Goal: Task Accomplishment & Management: Use online tool/utility

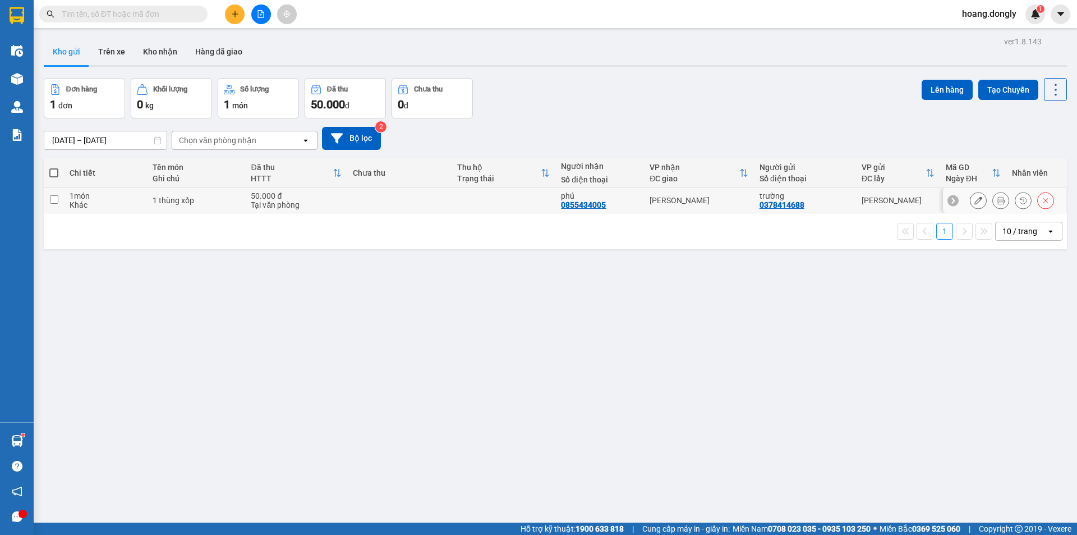
click at [724, 206] on td "[PERSON_NAME]" at bounding box center [699, 200] width 110 height 25
checkbox input "true"
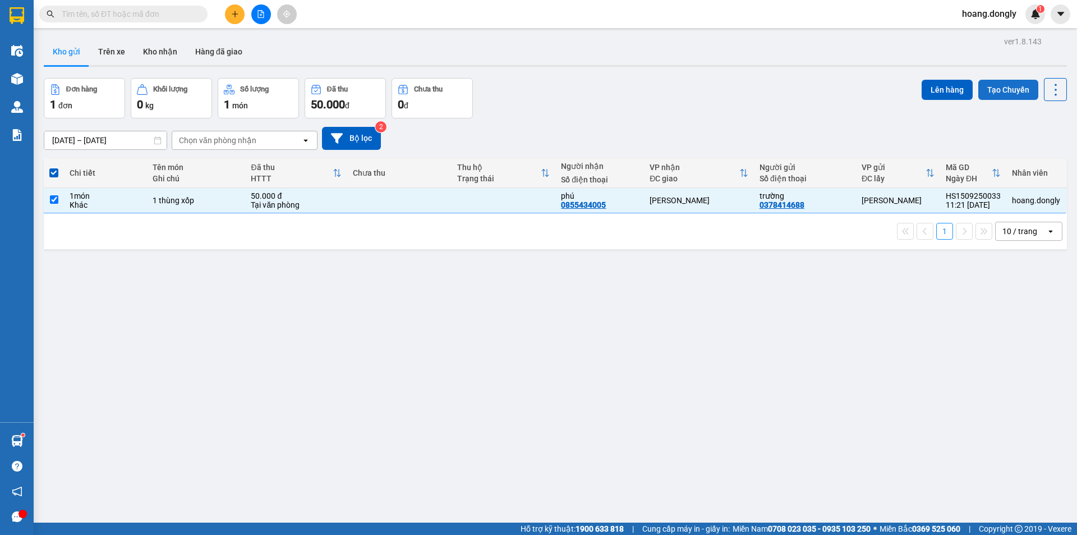
click at [1010, 89] on button "Tạo Chuyến" at bounding box center [1008, 90] width 60 height 20
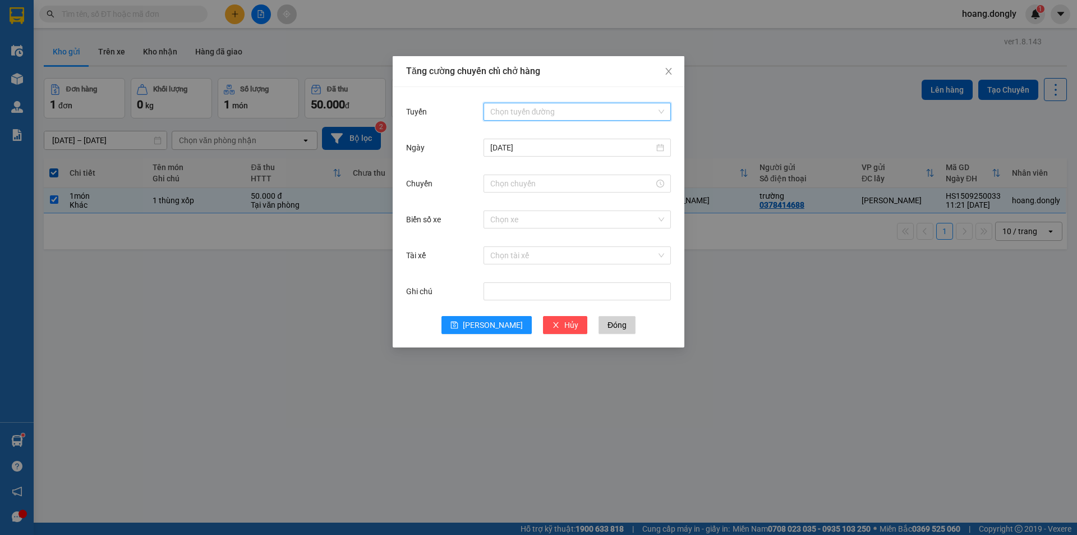
click at [544, 107] on input "Tuyến" at bounding box center [573, 111] width 166 height 17
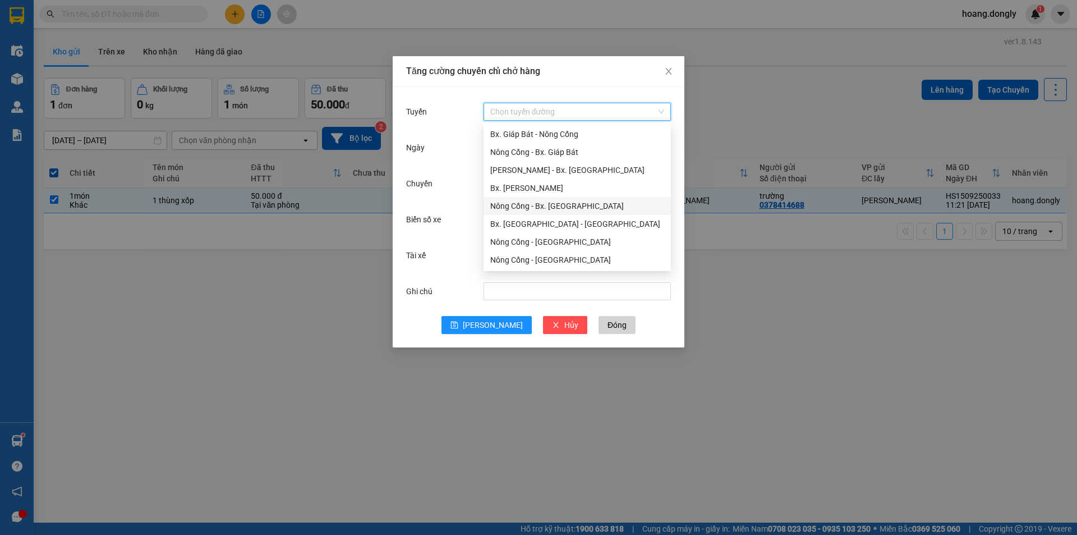
click at [598, 203] on div "Nông Cống - Bx. [GEOGRAPHIC_DATA]" at bounding box center [577, 206] width 174 height 12
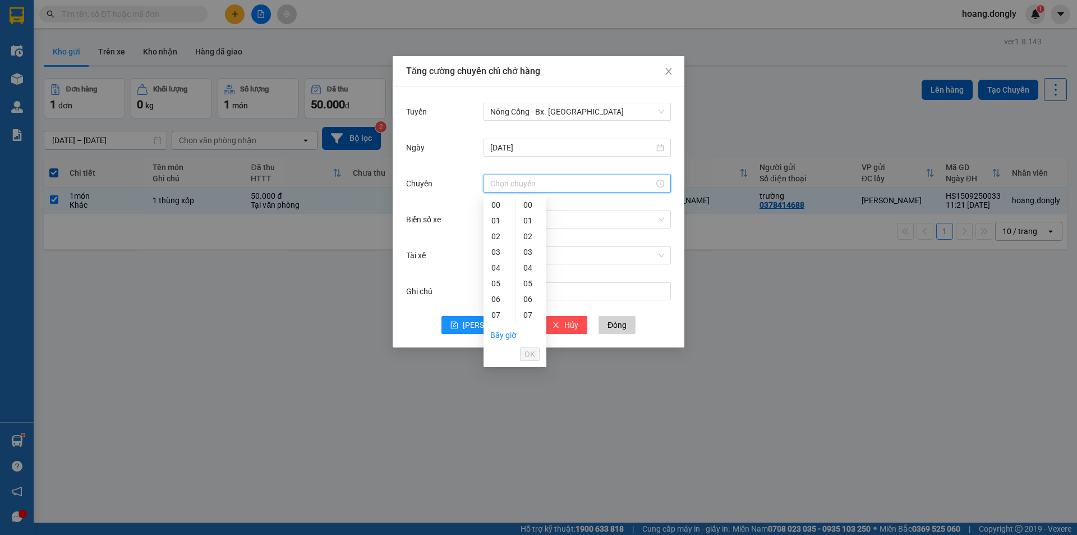
click at [613, 186] on input "Chuyến" at bounding box center [572, 183] width 164 height 12
click at [496, 280] on div "12" at bounding box center [498, 281] width 31 height 16
type input "12:00"
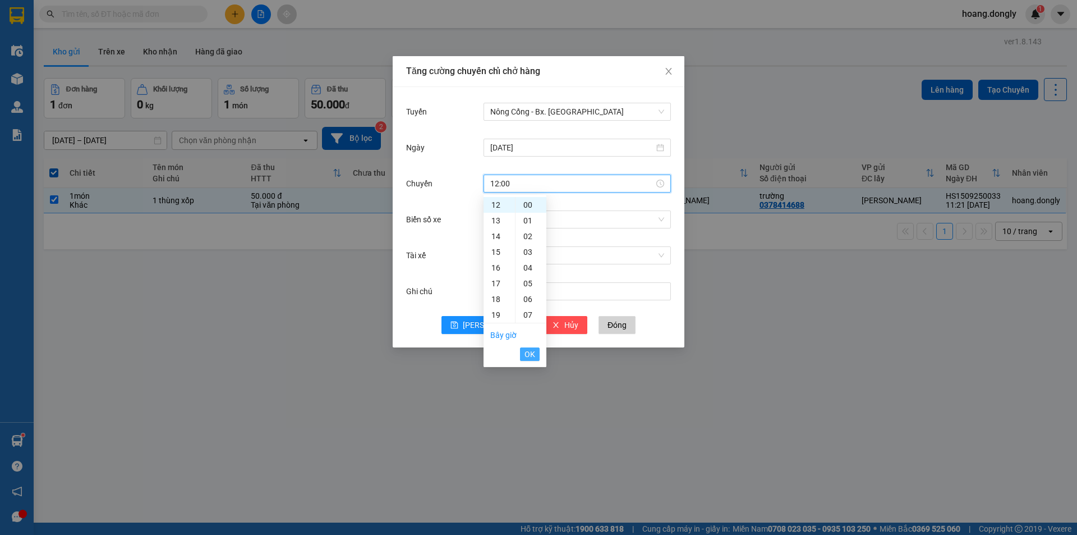
click at [534, 349] on span "OK" at bounding box center [529, 354] width 11 height 12
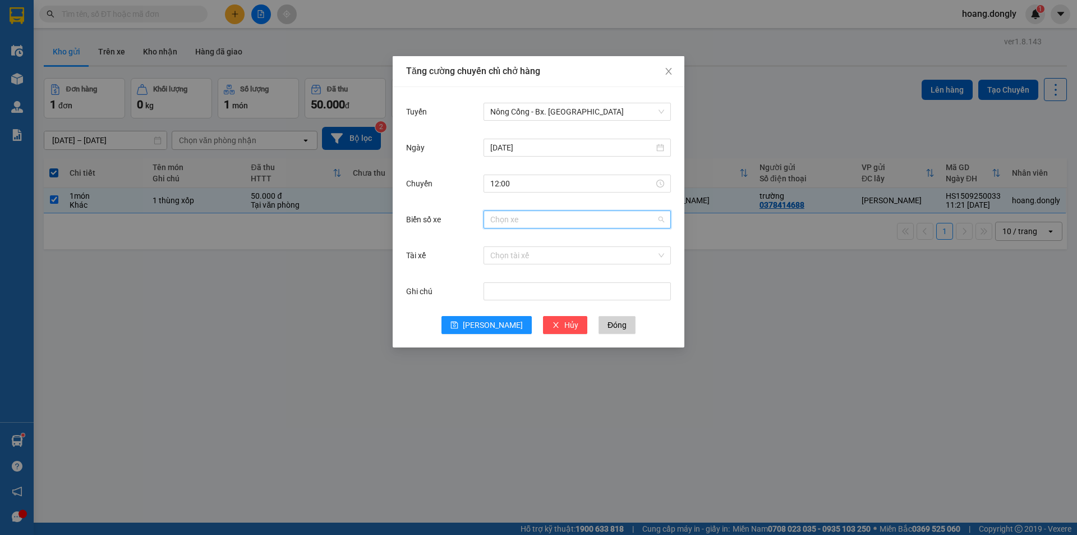
click at [579, 218] on input "Biển số xe" at bounding box center [573, 219] width 166 height 17
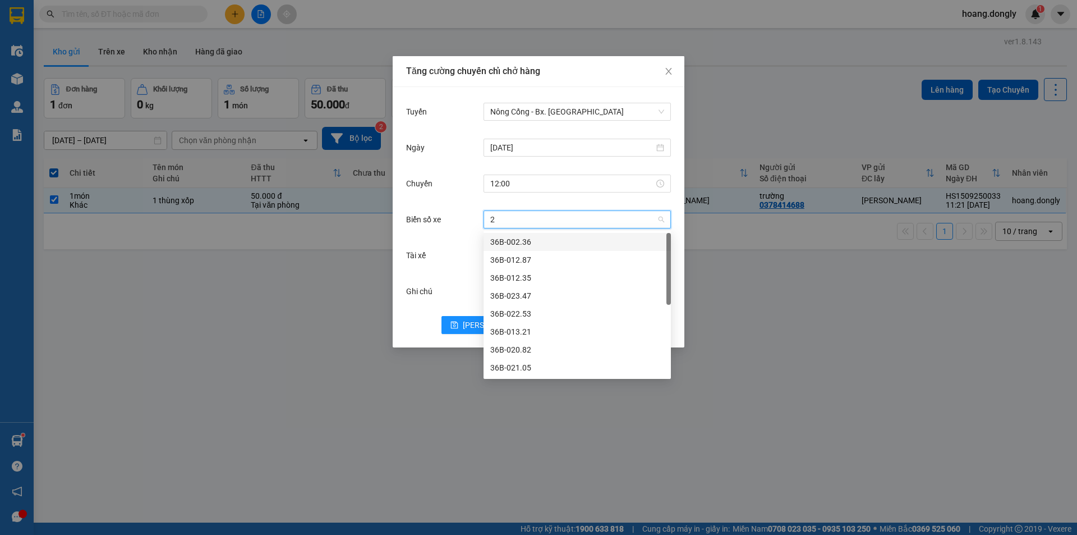
type input "23"
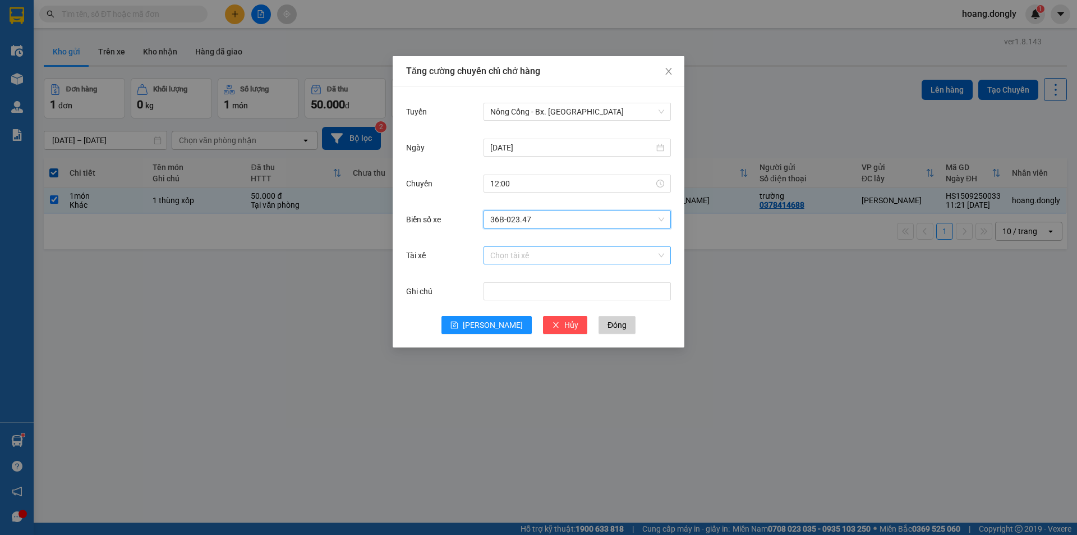
click at [568, 261] on input "Tài xế" at bounding box center [573, 255] width 166 height 17
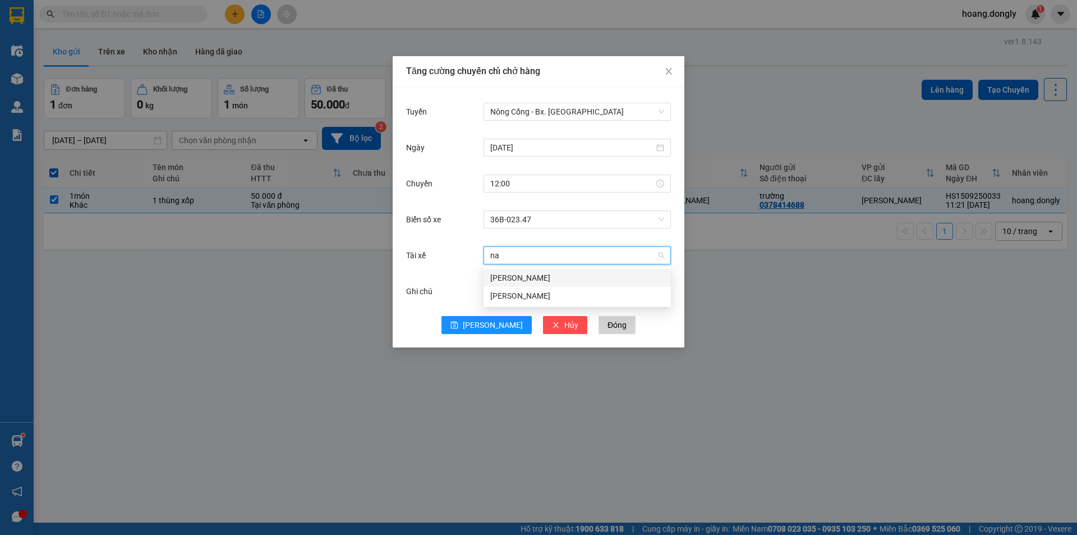
type input "nam"
click at [561, 295] on div "[PERSON_NAME]" at bounding box center [577, 295] width 174 height 12
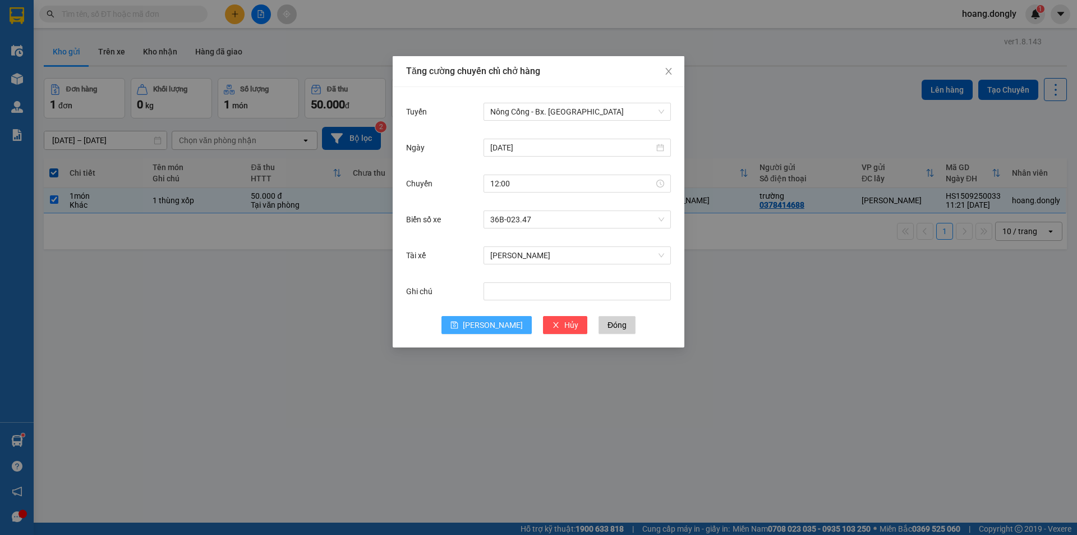
click at [493, 322] on span "[PERSON_NAME]" at bounding box center [493, 325] width 60 height 12
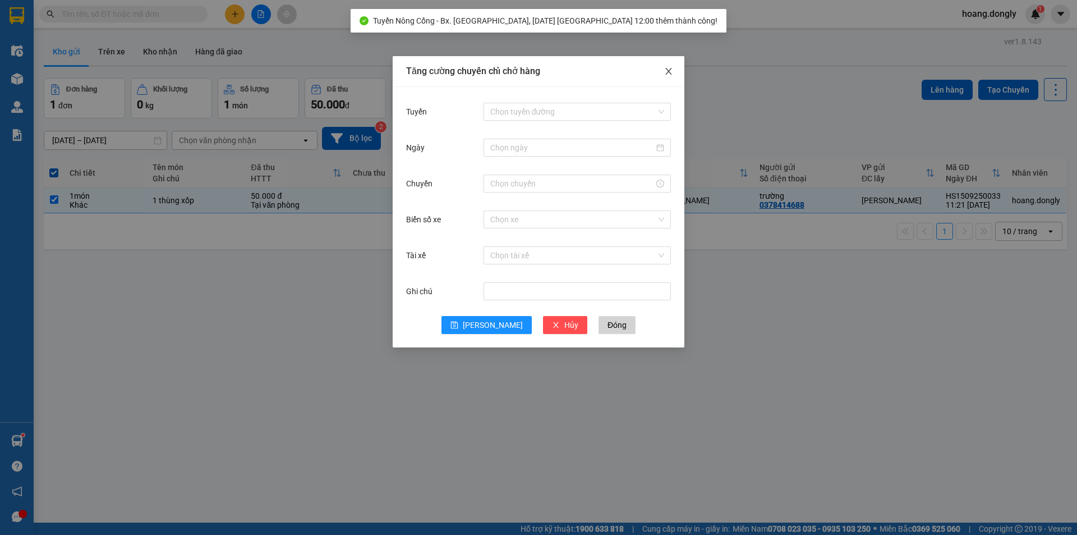
click at [667, 68] on icon "close" at bounding box center [668, 71] width 9 height 9
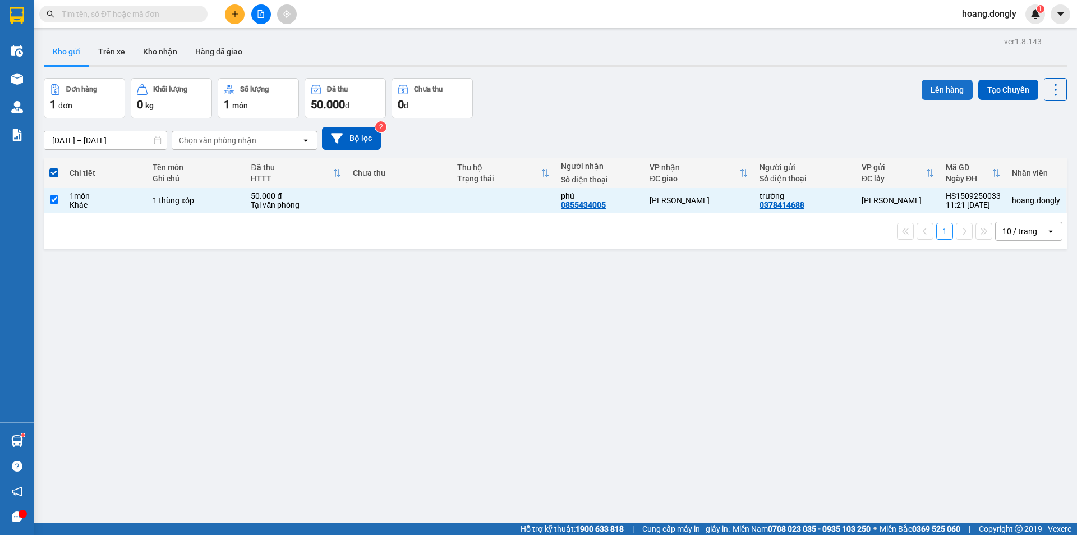
click at [941, 93] on button "Lên hàng" at bounding box center [947, 90] width 51 height 20
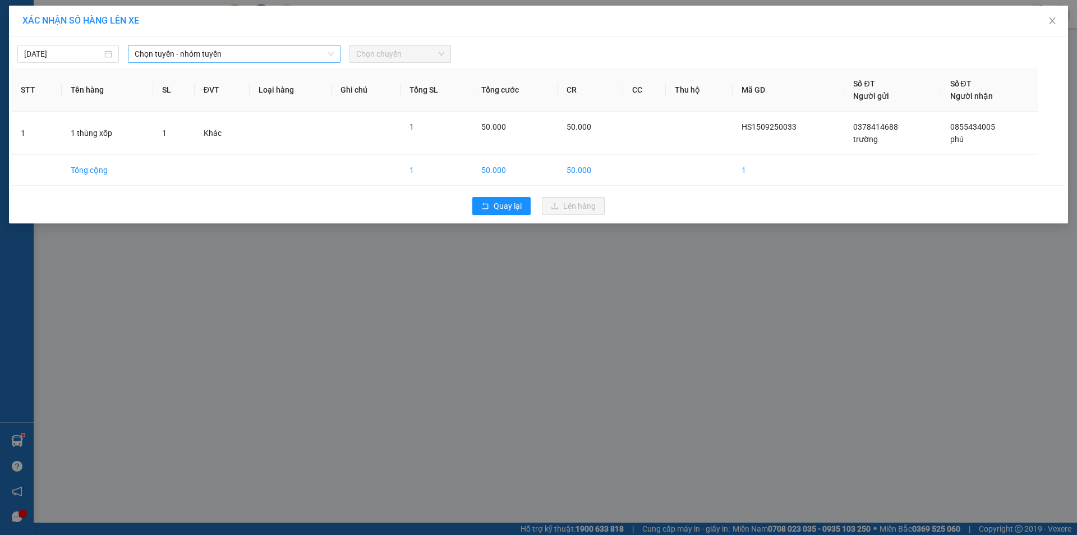
click at [263, 49] on span "Chọn tuyến - nhóm tuyến" at bounding box center [234, 53] width 199 height 17
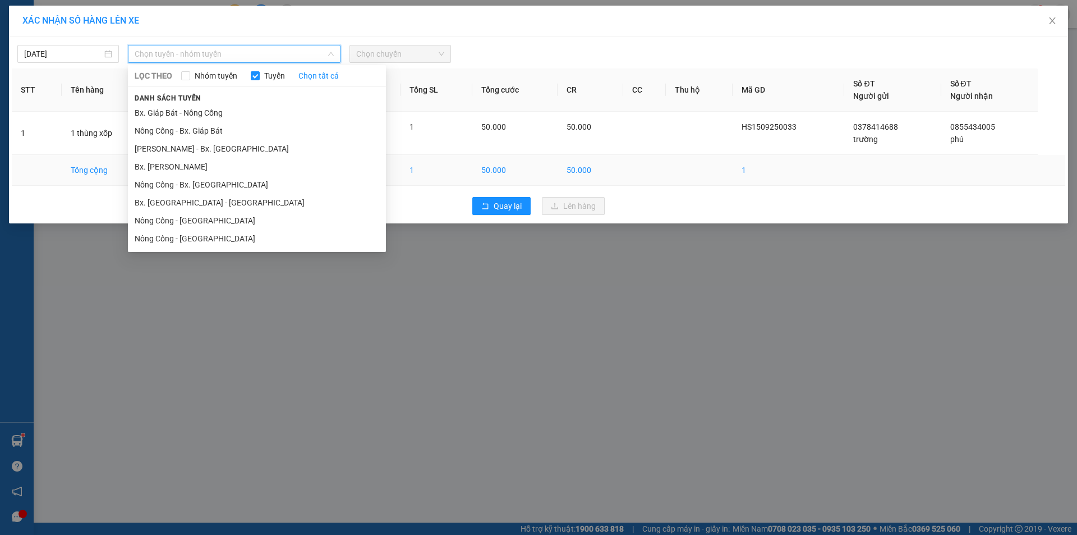
drag, startPoint x: 265, startPoint y: 183, endPoint x: 294, endPoint y: 169, distance: 31.6
click at [266, 183] on li "Nông Cống - Bx. [GEOGRAPHIC_DATA]" at bounding box center [257, 185] width 258 height 18
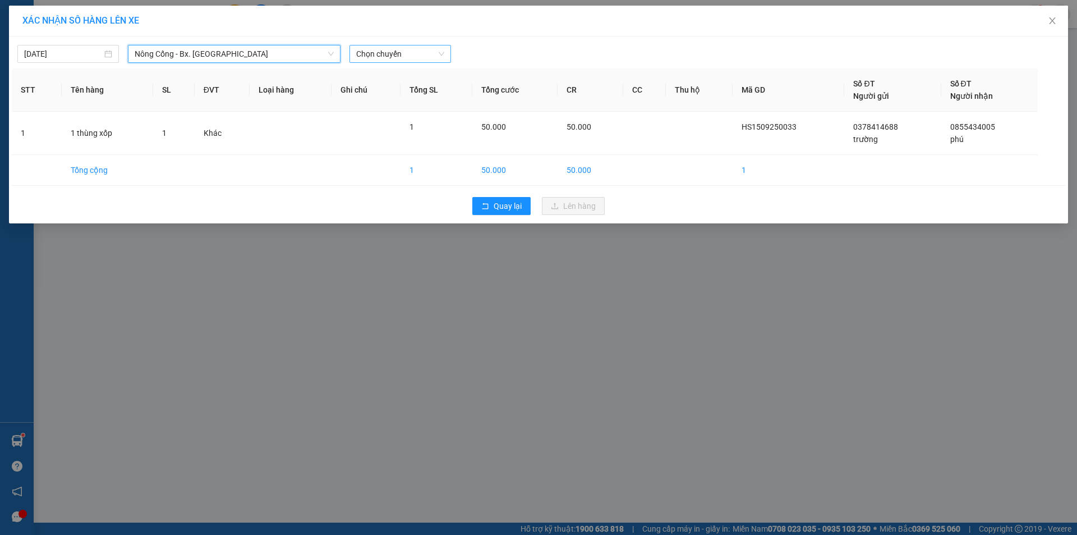
click at [409, 56] on span "Chọn chuyến" at bounding box center [400, 53] width 88 height 17
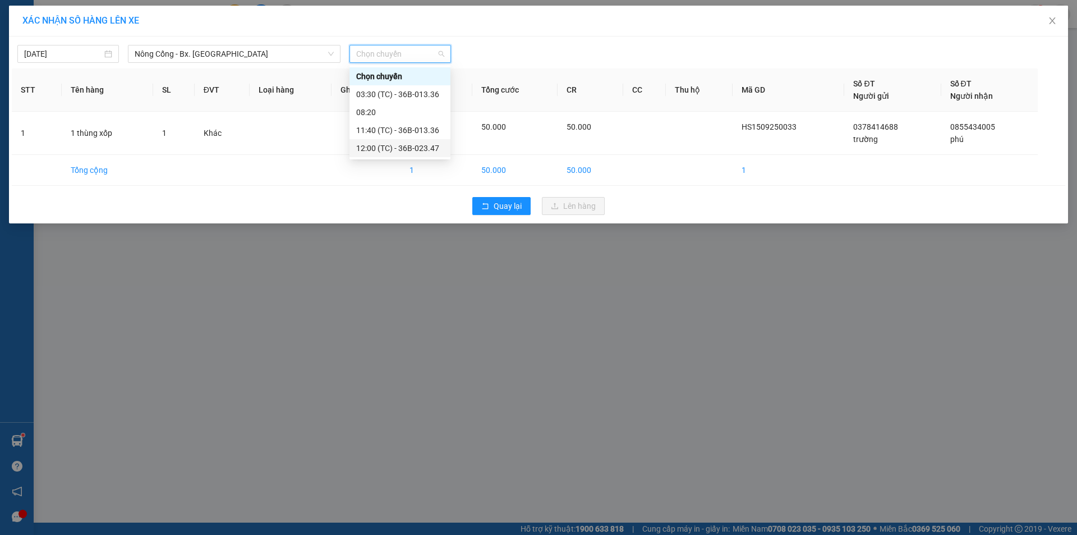
click at [415, 145] on div "12:00 (TC) - 36B-023.47" at bounding box center [400, 148] width 88 height 12
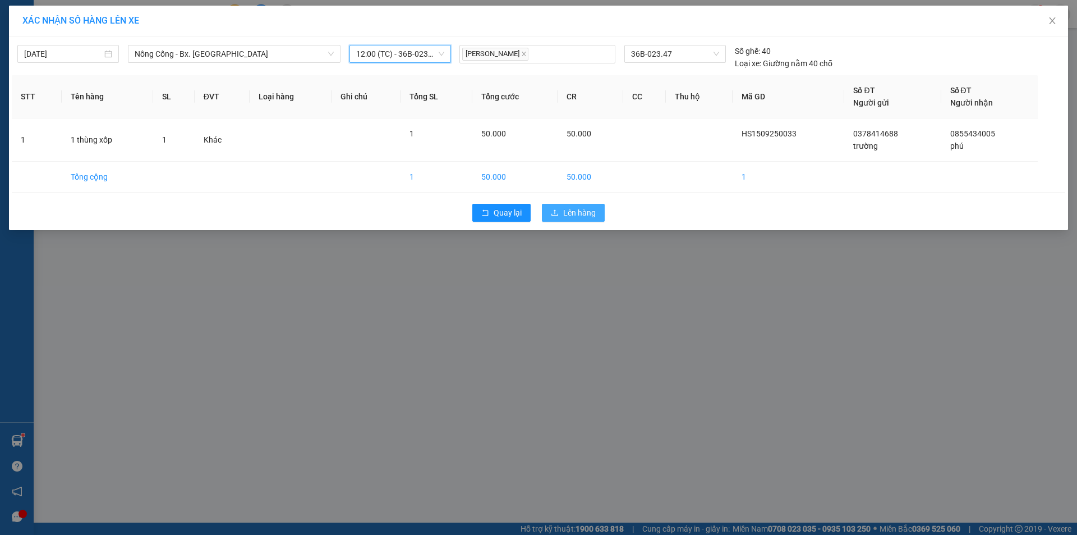
click at [594, 208] on span "Lên hàng" at bounding box center [579, 212] width 33 height 12
